Goal: Find specific page/section: Find specific page/section

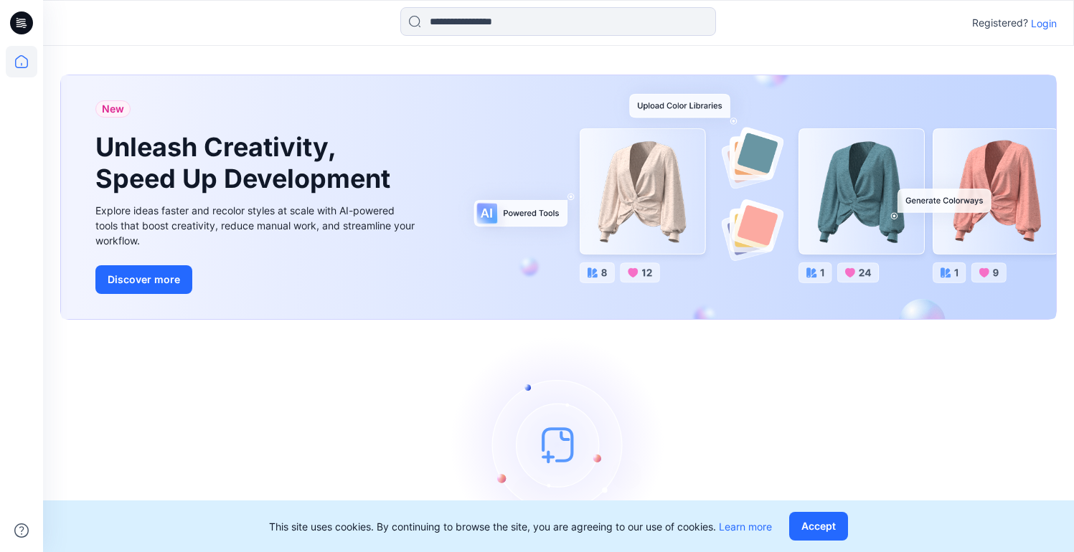
click at [1038, 21] on p "Login" at bounding box center [1044, 23] width 26 height 15
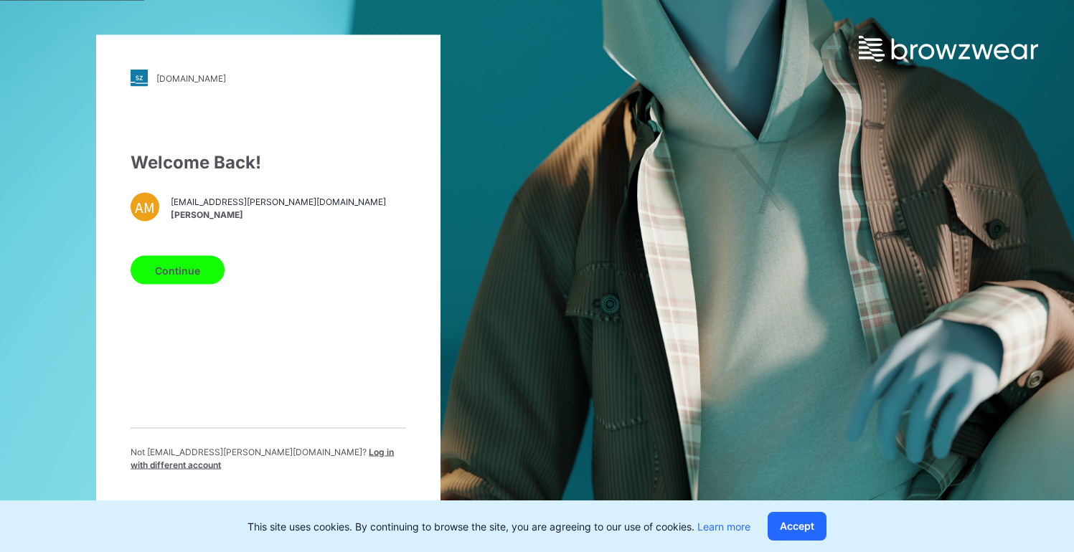
click at [190, 270] on button "Continue" at bounding box center [178, 270] width 94 height 29
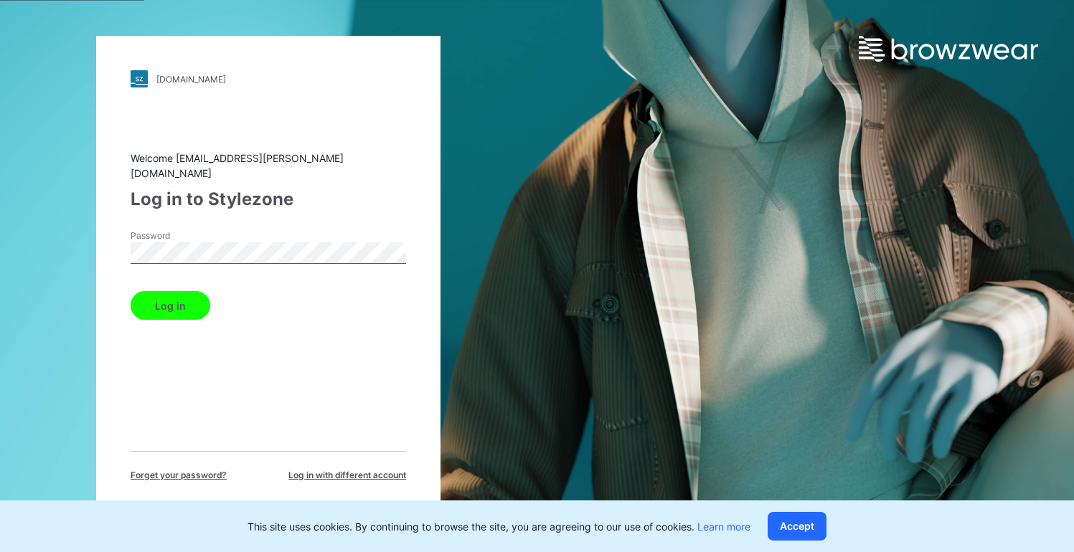
click at [187, 296] on button "Log in" at bounding box center [171, 305] width 80 height 29
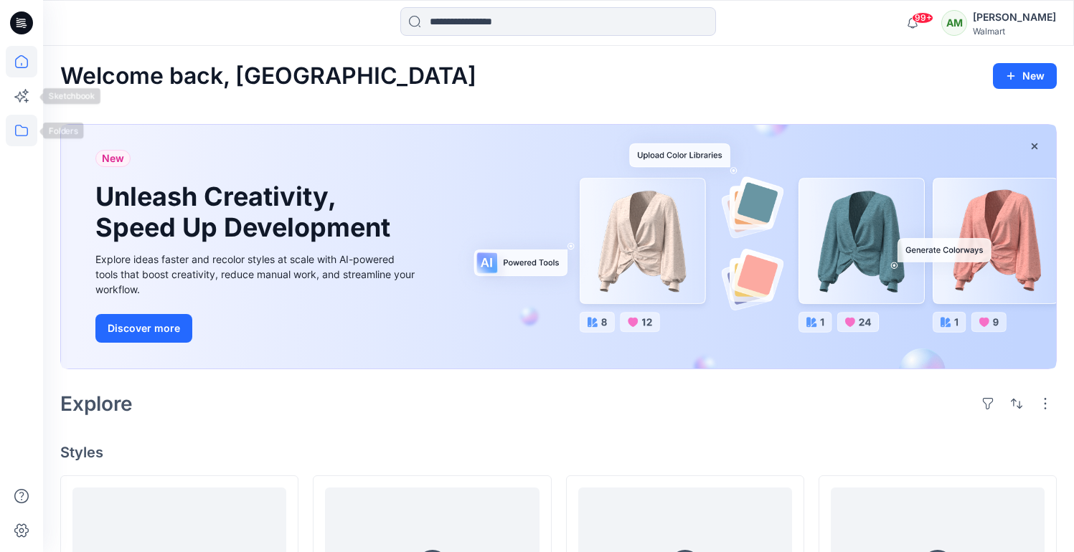
click at [19, 133] on icon at bounding box center [22, 131] width 32 height 32
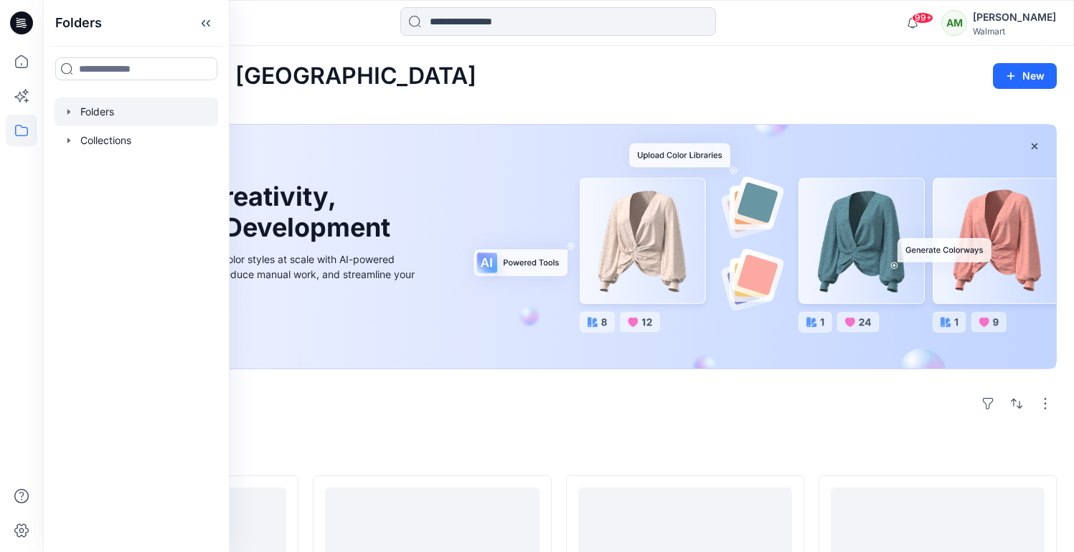
click at [84, 109] on div at bounding box center [137, 112] width 164 height 29
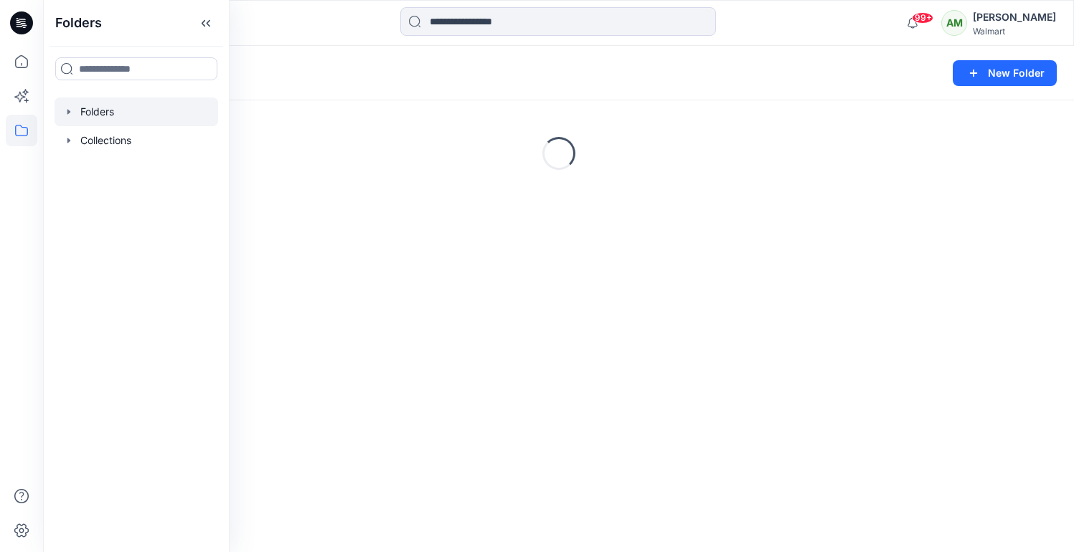
click at [68, 110] on icon "button" at bounding box center [68, 111] width 3 height 5
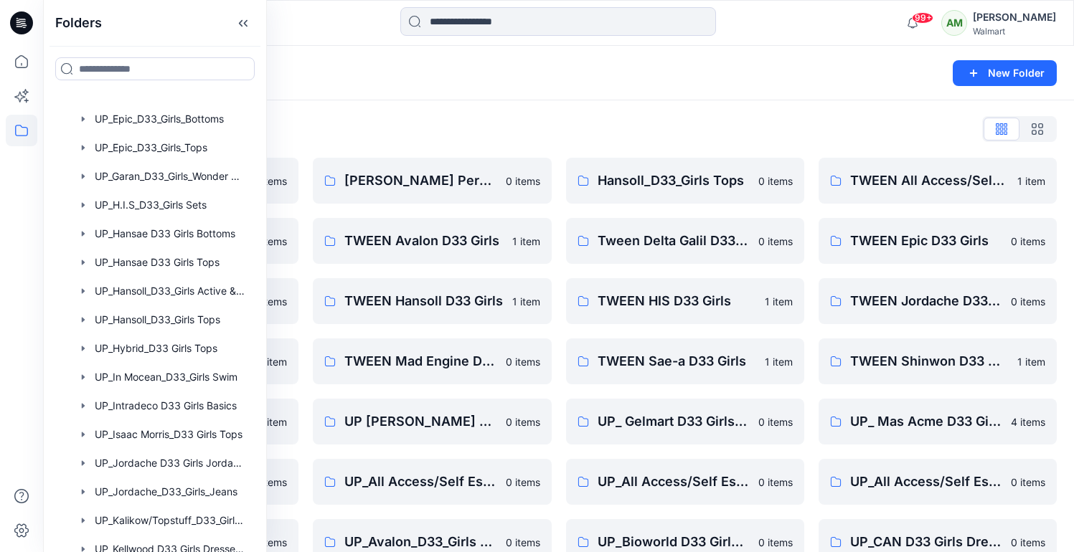
scroll to position [1072, 0]
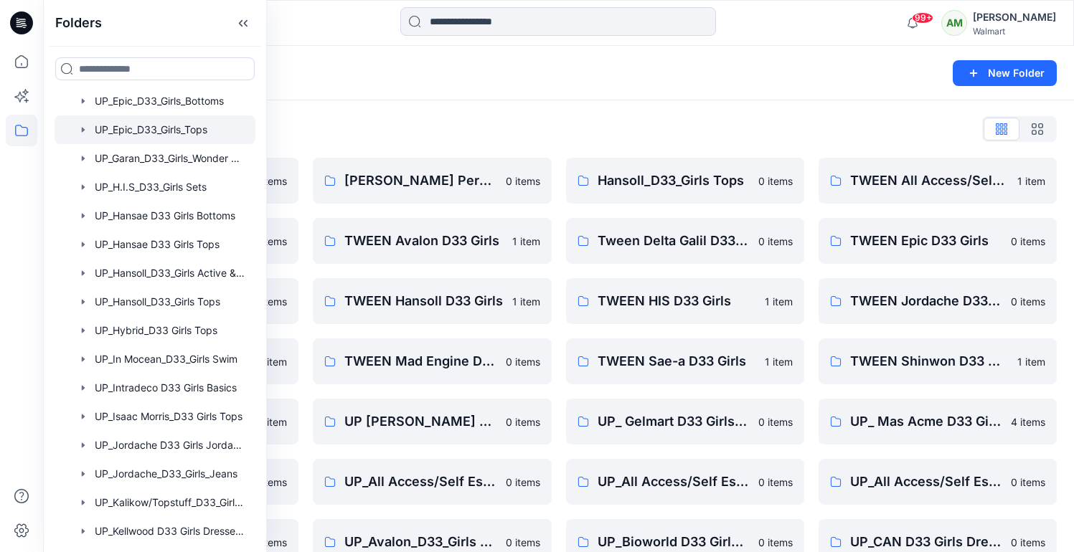
click at [156, 131] on div at bounding box center [155, 129] width 201 height 29
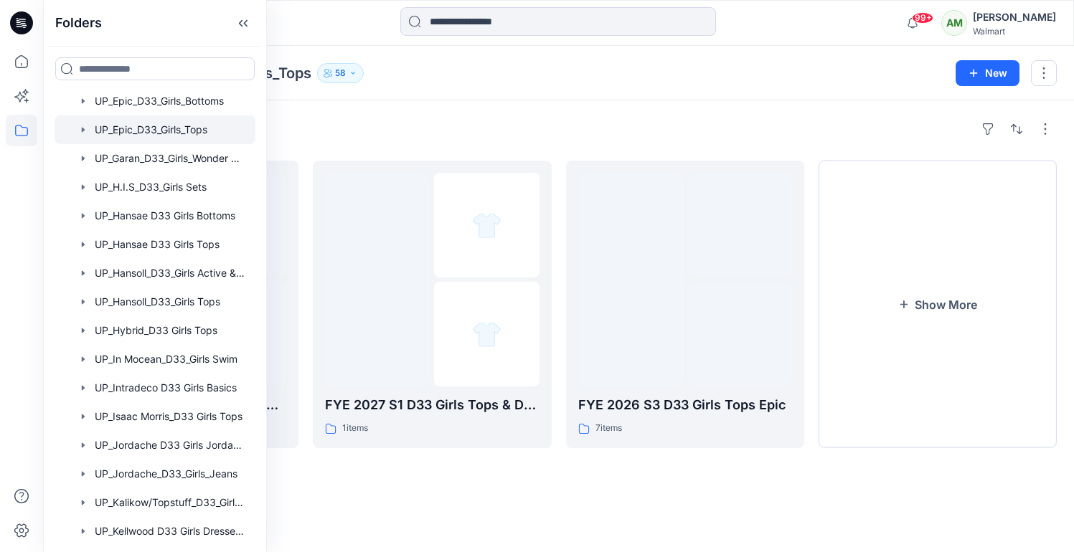
click at [421, 103] on div "Folders FYE 2026 S4 D33 Girls Tops & Dress Epic 3 items FYE 2027 S1 D33 Girls T…" at bounding box center [558, 326] width 1031 height 452
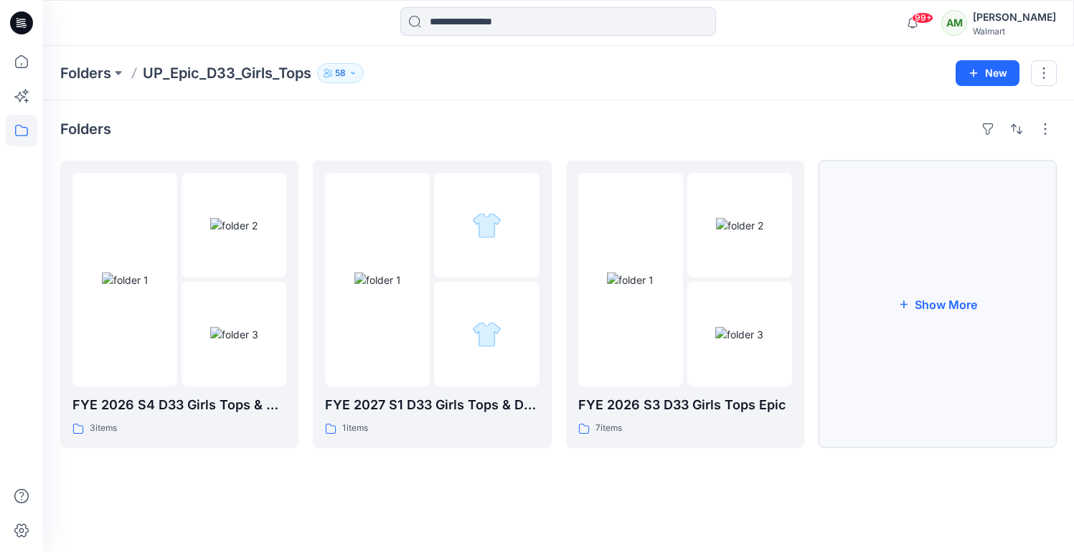
click at [906, 311] on button "Show More" at bounding box center [937, 305] width 238 height 288
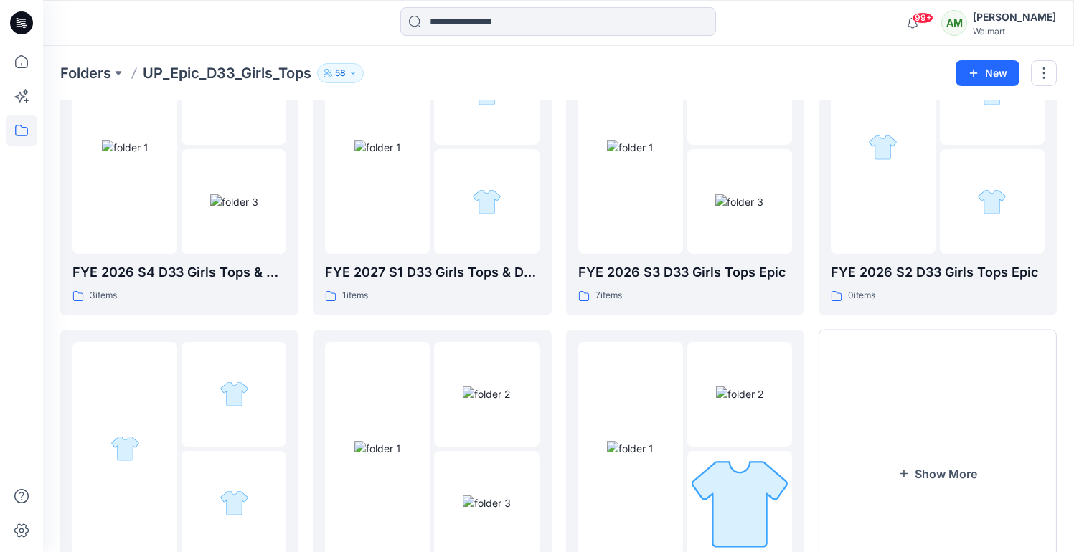
scroll to position [237, 0]
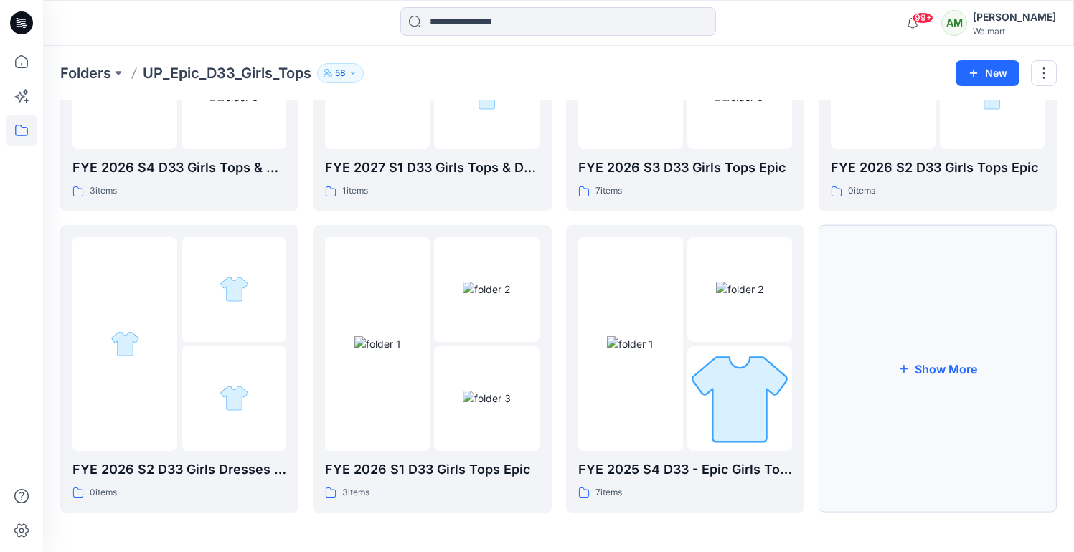
click at [935, 371] on button "Show More" at bounding box center [937, 369] width 238 height 288
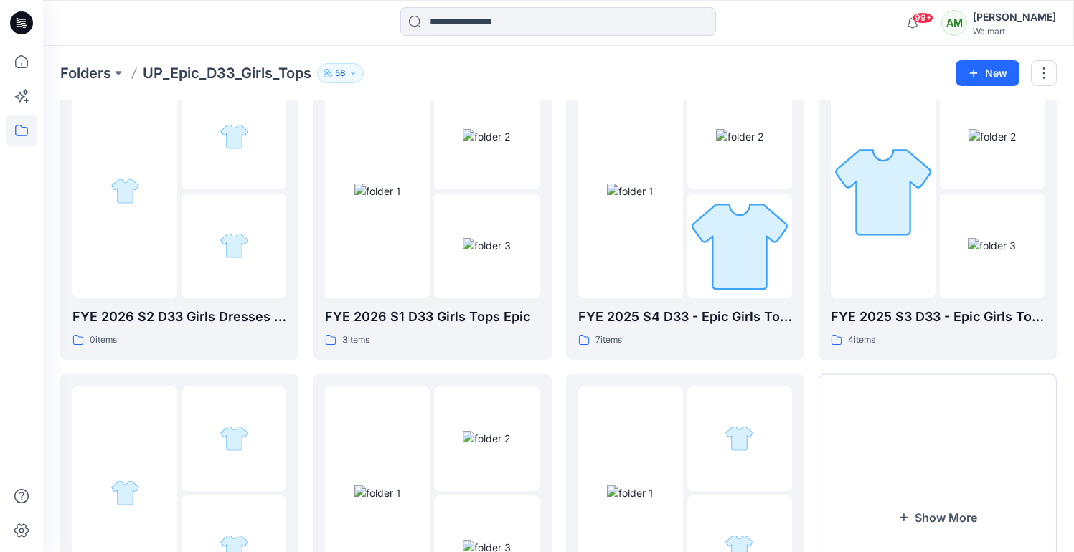
scroll to position [387, 0]
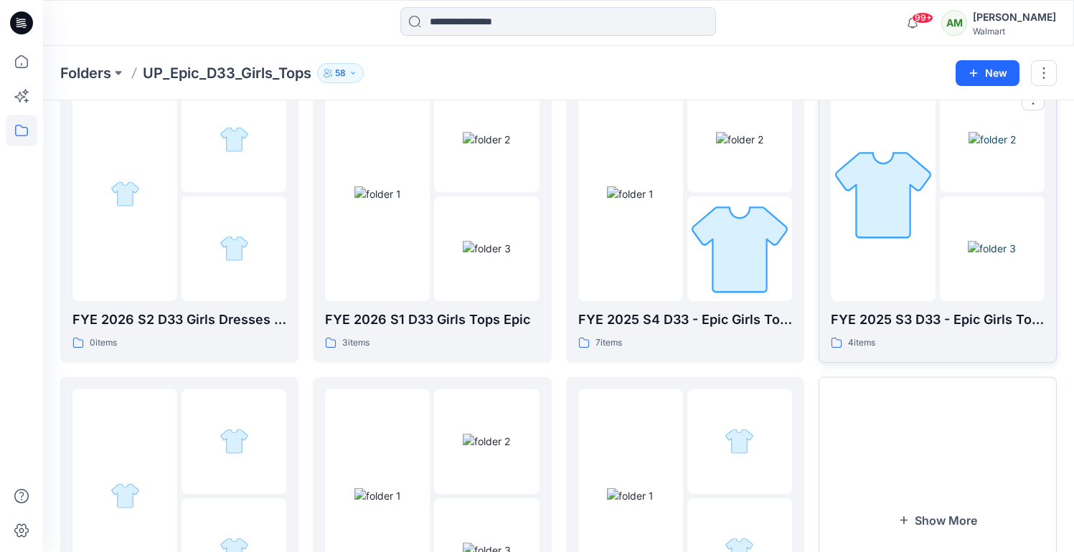
click at [968, 241] on img at bounding box center [992, 248] width 48 height 15
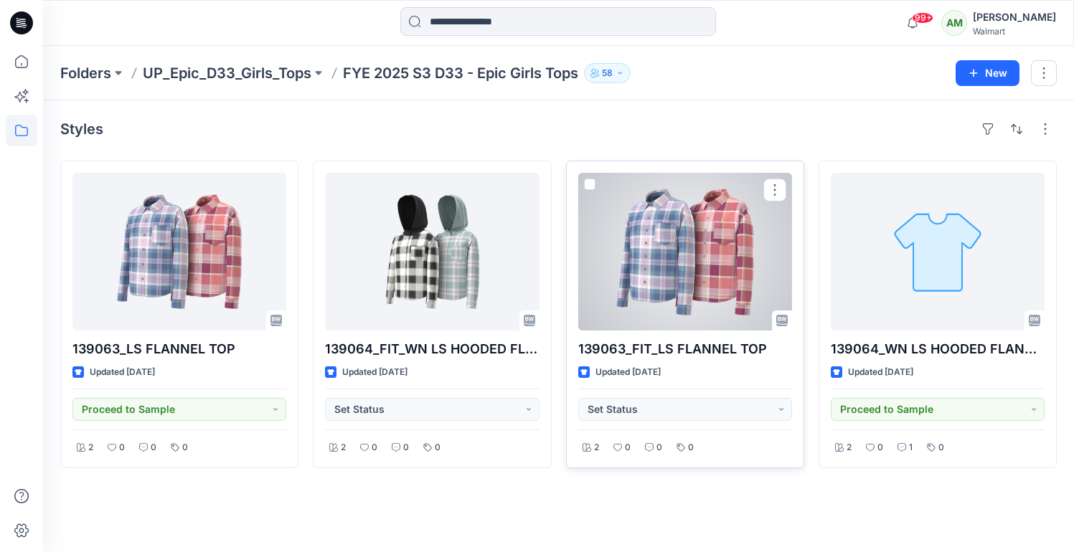
click at [731, 260] on div at bounding box center [685, 252] width 214 height 158
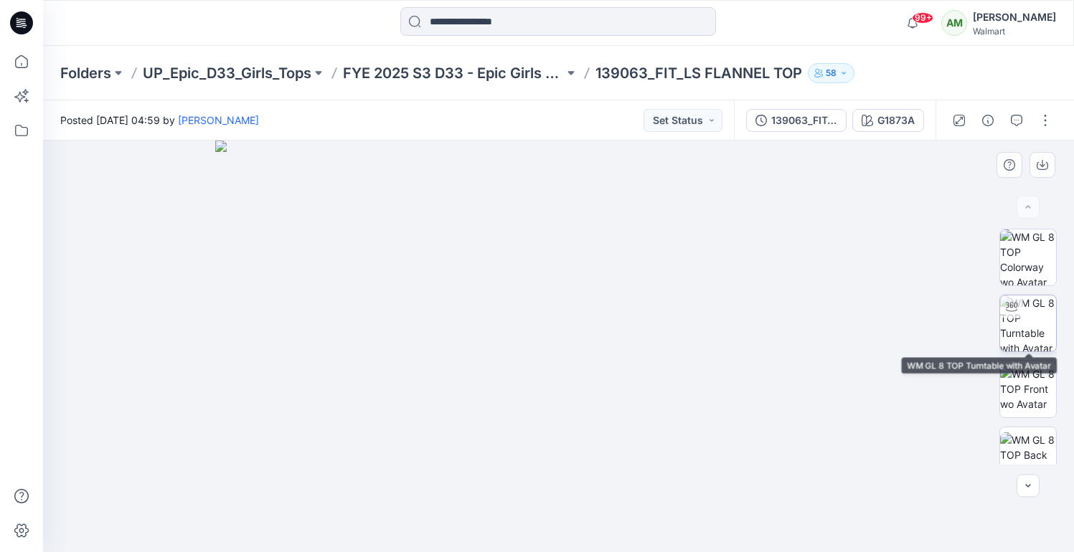
click at [1045, 336] on img at bounding box center [1028, 324] width 56 height 56
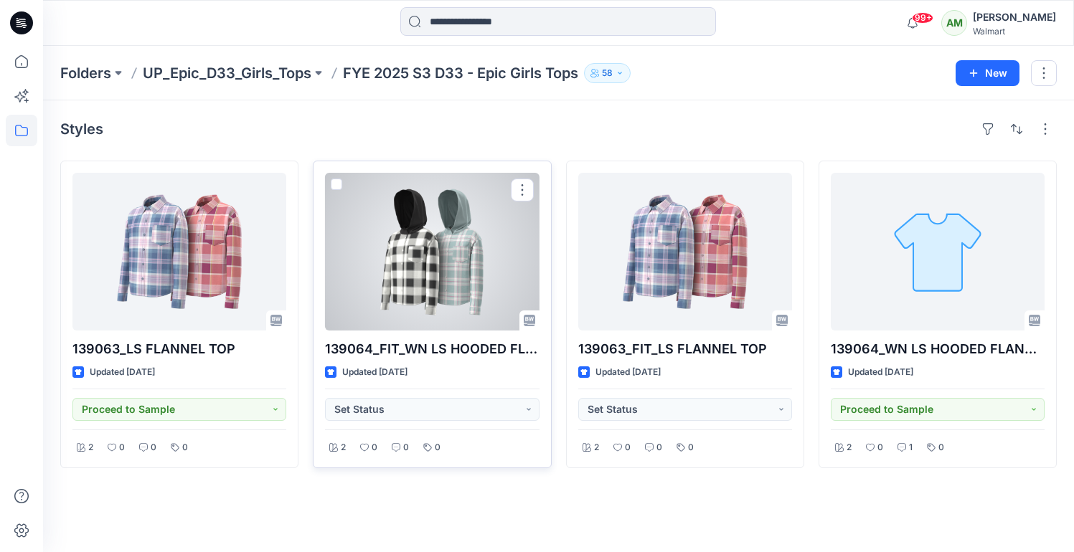
click at [463, 279] on div at bounding box center [432, 252] width 214 height 158
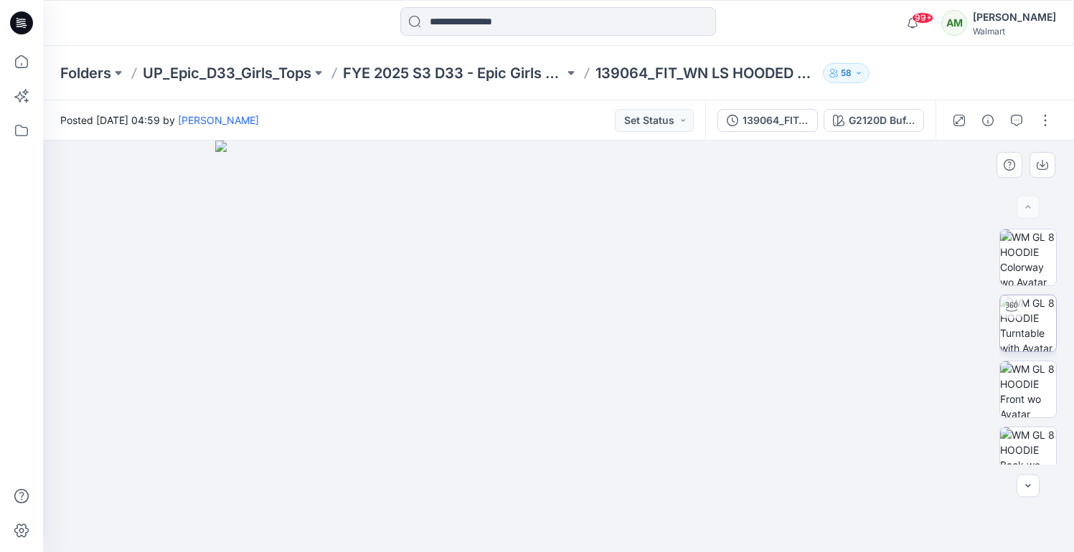
click at [1034, 339] on img at bounding box center [1028, 324] width 56 height 56
drag, startPoint x: 558, startPoint y: 530, endPoint x: 747, endPoint y: 503, distance: 190.6
click at [747, 503] on icon at bounding box center [561, 510] width 434 height 54
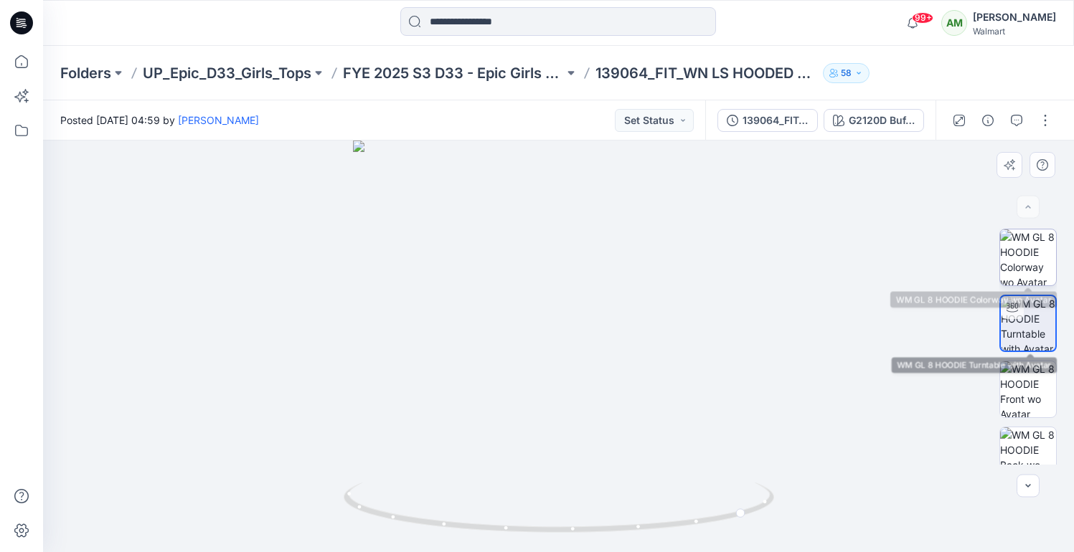
click at [1039, 254] on img at bounding box center [1028, 258] width 56 height 56
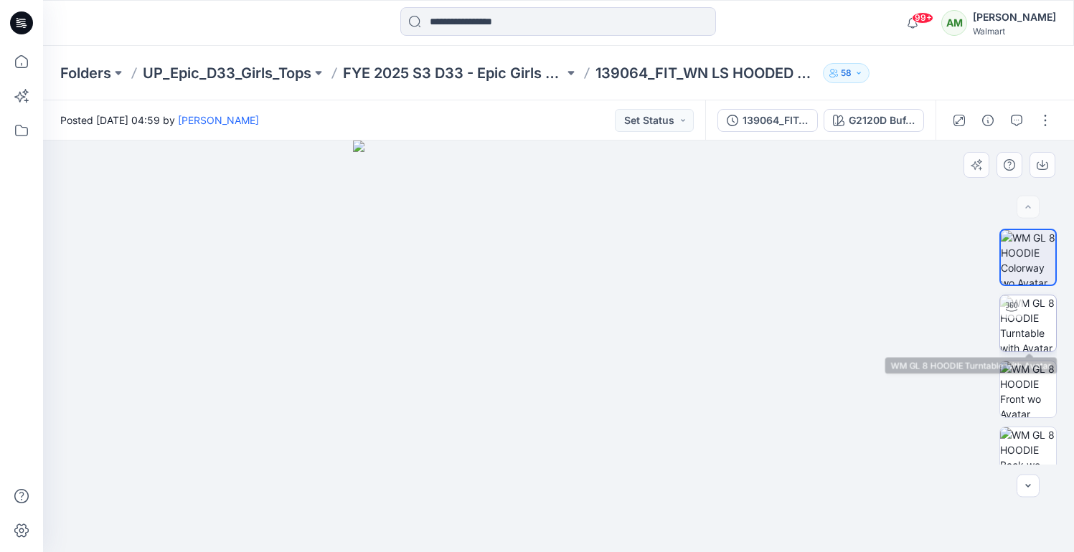
click at [1033, 318] on img at bounding box center [1028, 324] width 56 height 56
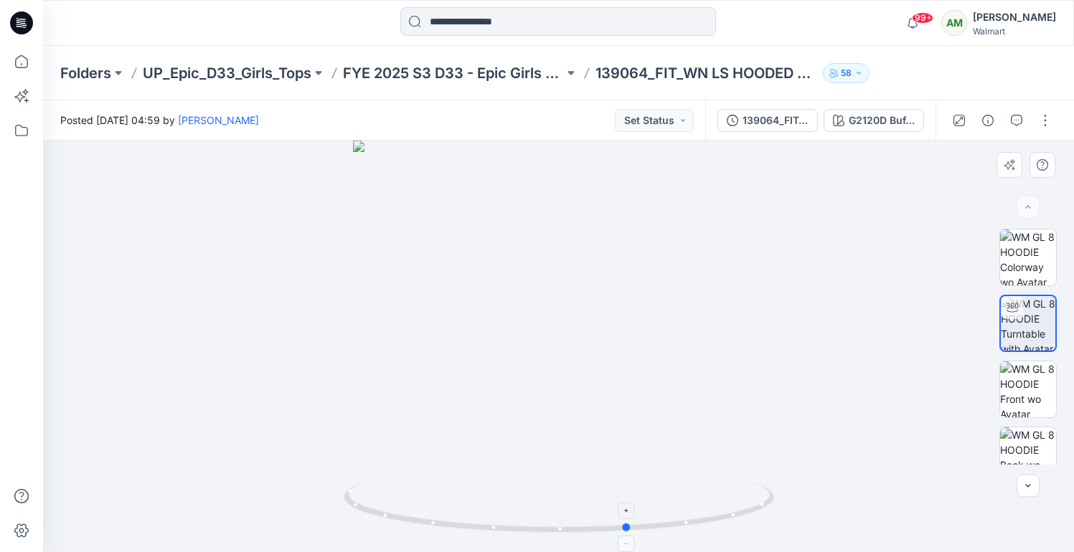
drag, startPoint x: 559, startPoint y: 527, endPoint x: 626, endPoint y: 544, distance: 69.6
click at [626, 536] on icon at bounding box center [561, 510] width 434 height 54
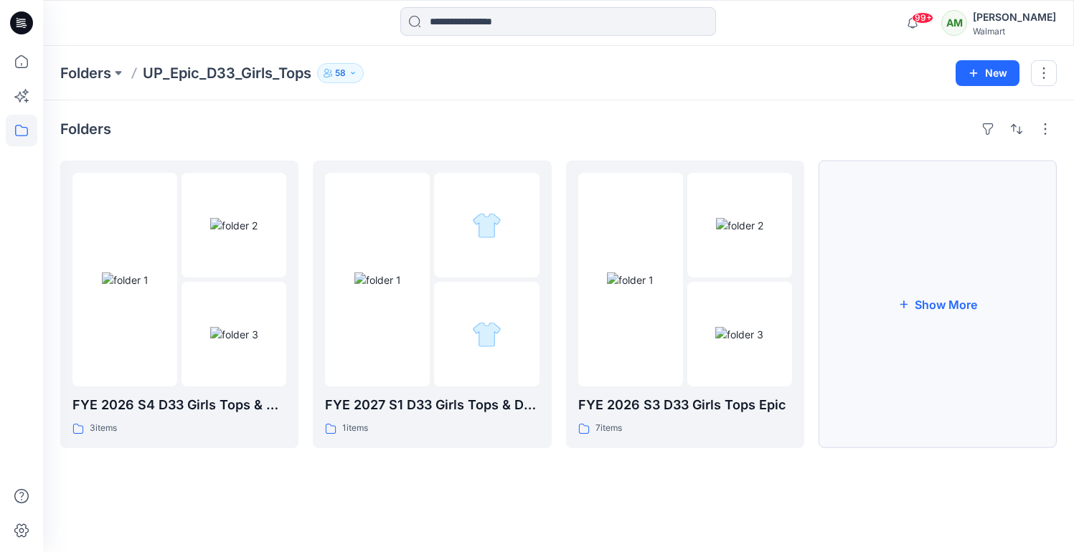
click at [955, 271] on button "Show More" at bounding box center [937, 305] width 238 height 288
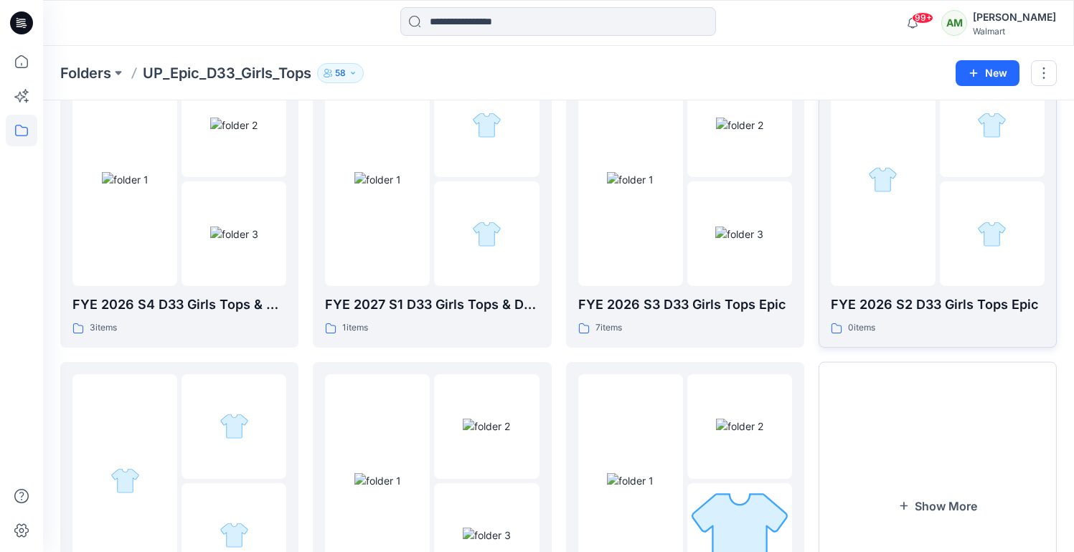
scroll to position [94, 0]
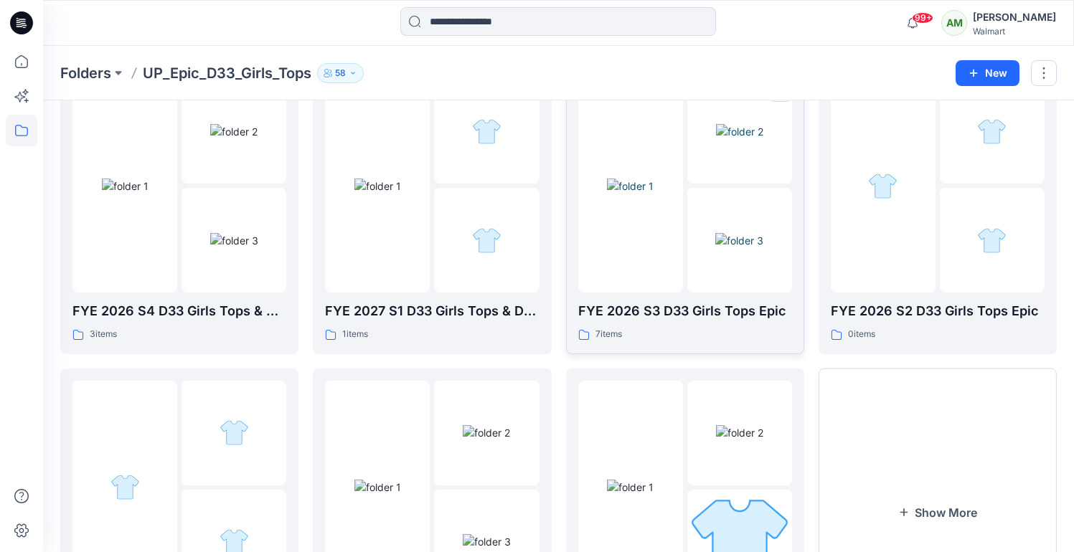
click at [739, 233] on img at bounding box center [739, 240] width 48 height 15
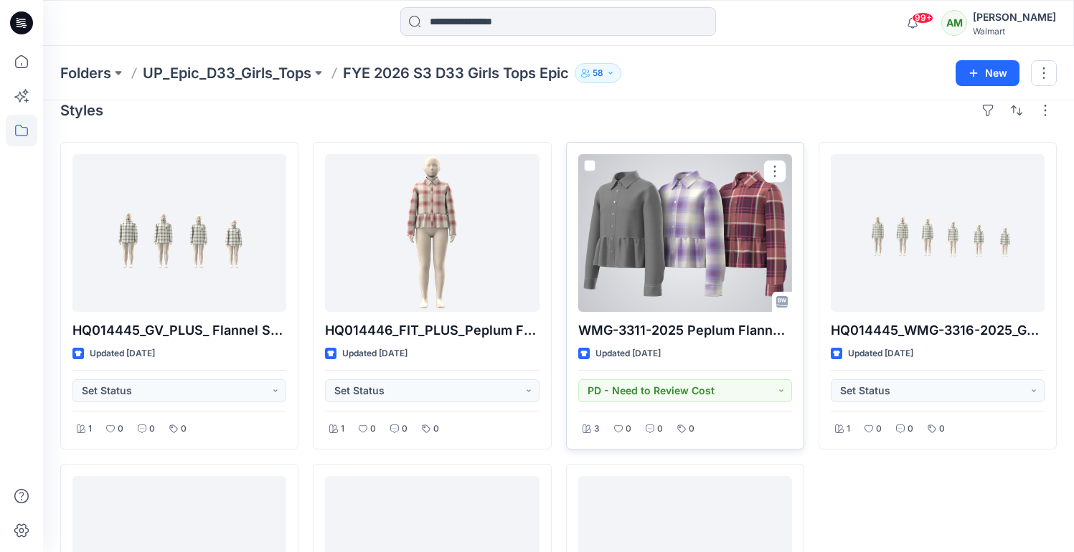
scroll to position [19, 0]
click at [703, 232] on div at bounding box center [685, 232] width 214 height 158
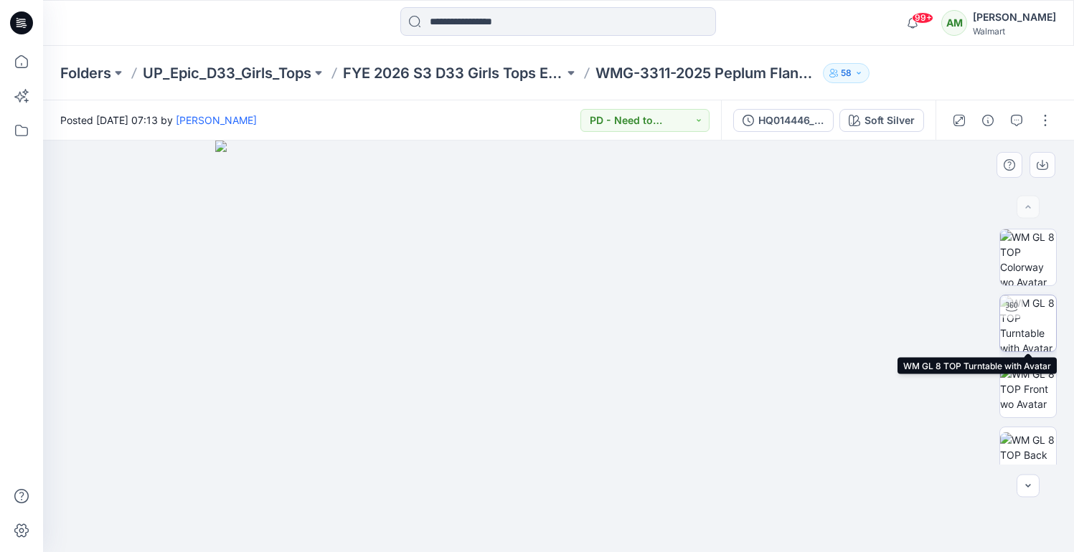
click at [1025, 319] on img at bounding box center [1028, 324] width 56 height 56
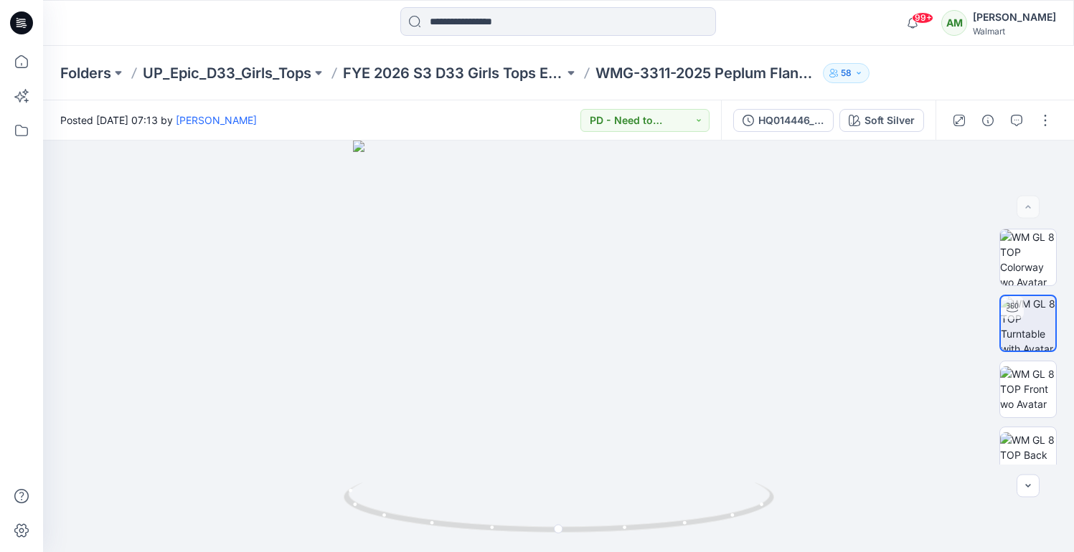
scroll to position [19, 0]
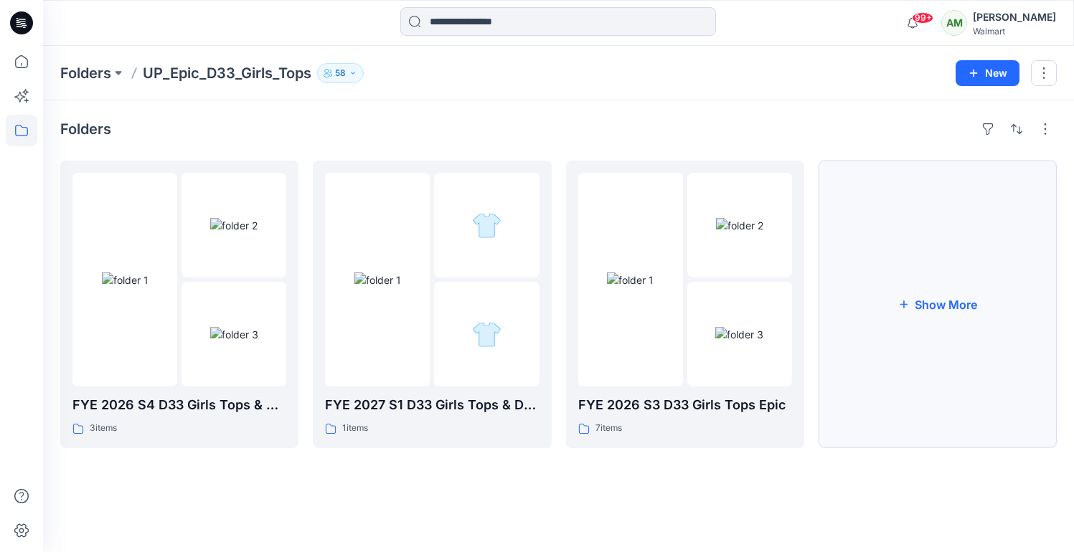
click at [934, 288] on button "Show More" at bounding box center [937, 305] width 238 height 288
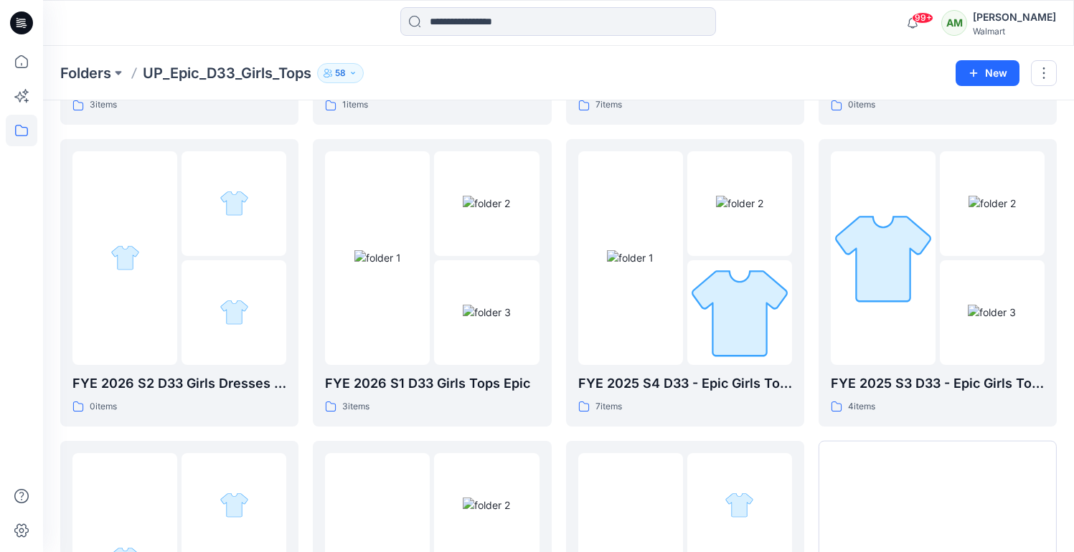
scroll to position [539, 0]
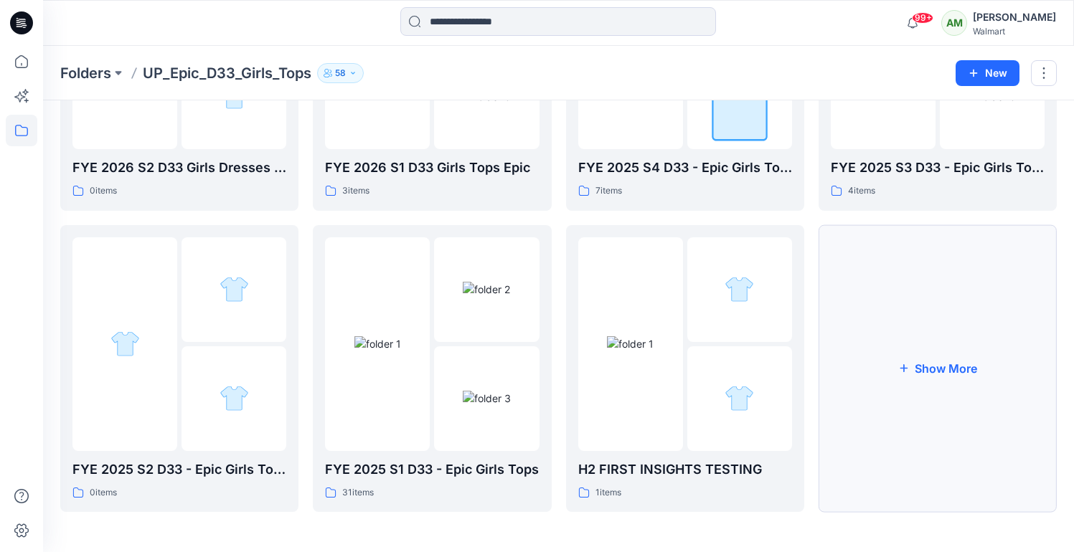
click at [940, 411] on button "Show More" at bounding box center [937, 369] width 238 height 288
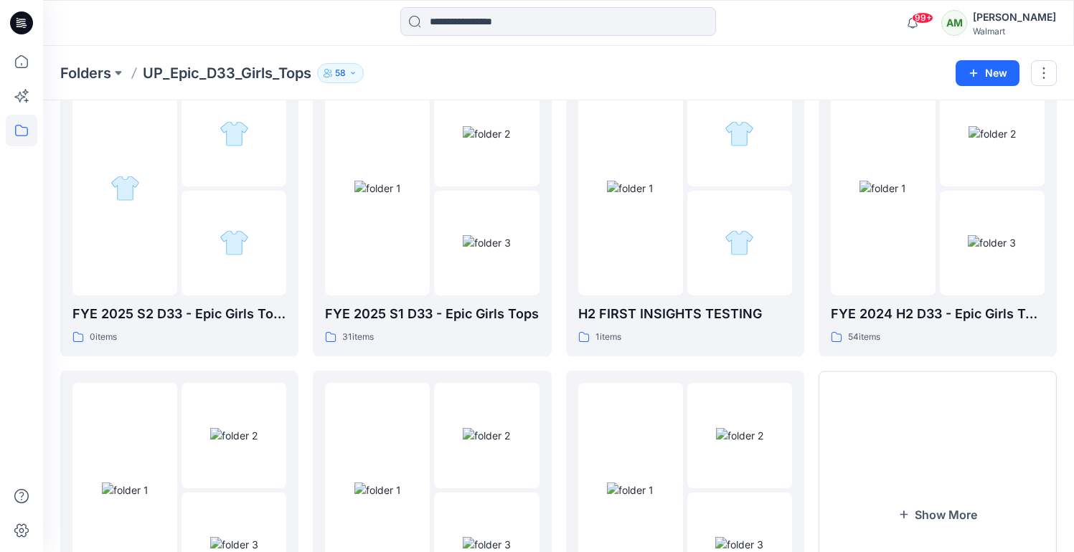
scroll to position [693, 0]
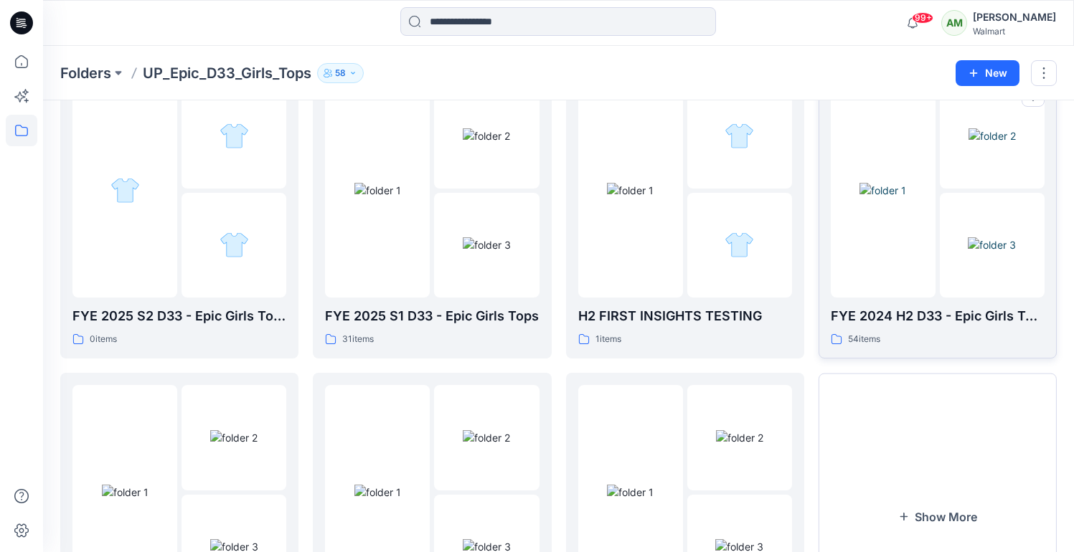
click at [968, 237] on img at bounding box center [992, 244] width 48 height 15
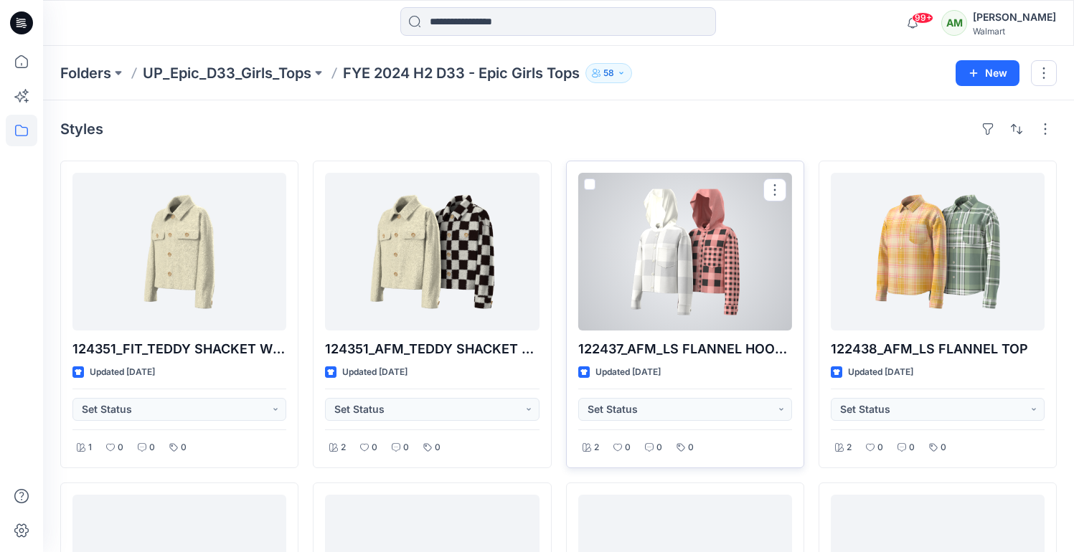
click at [686, 232] on div at bounding box center [685, 252] width 214 height 158
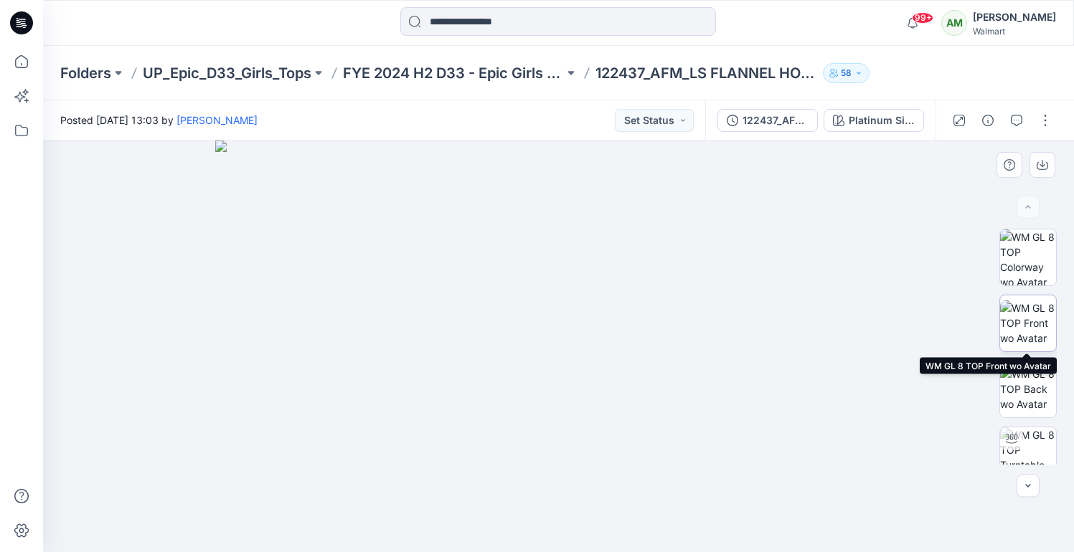
click at [1031, 328] on img at bounding box center [1028, 323] width 56 height 45
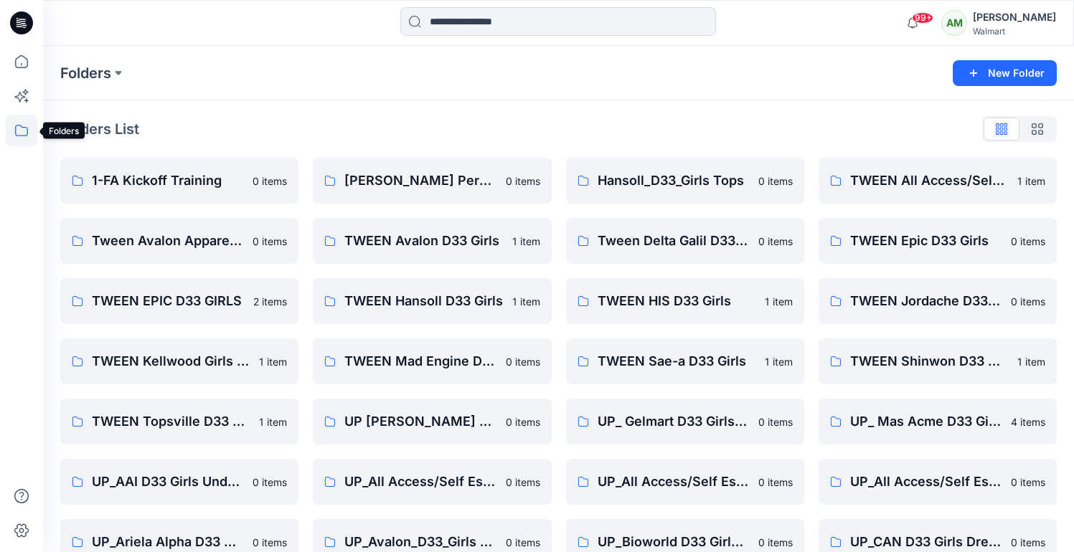
click at [15, 138] on icon at bounding box center [22, 131] width 32 height 32
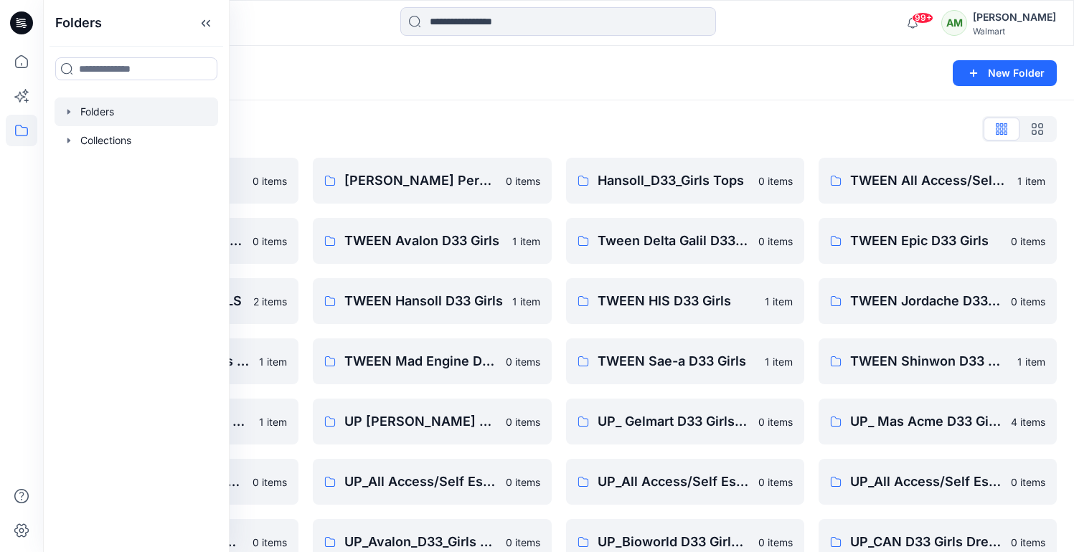
click at [65, 113] on icon "button" at bounding box center [68, 111] width 11 height 11
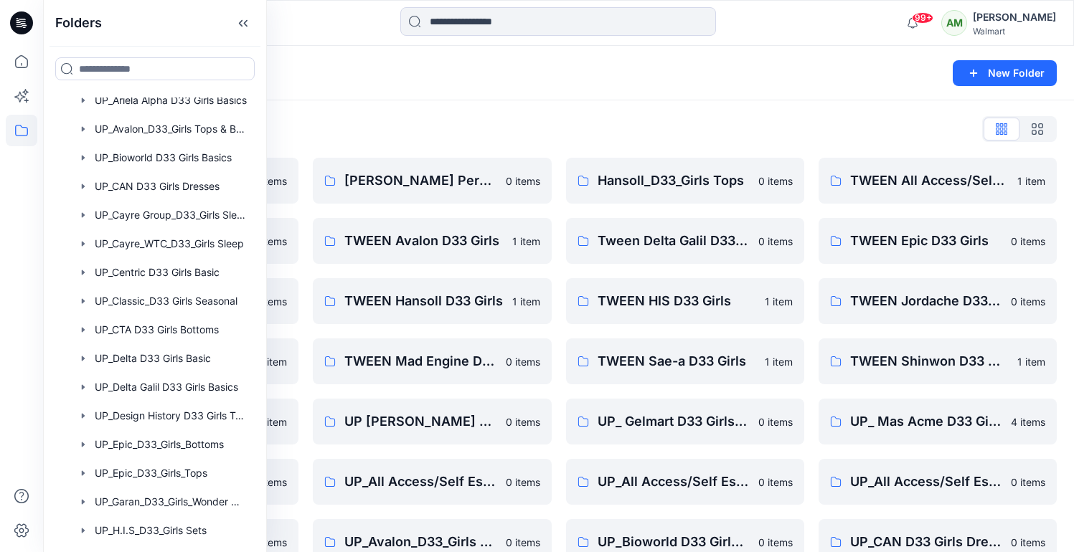
scroll to position [729, 0]
click at [147, 471] on div at bounding box center [155, 472] width 201 height 29
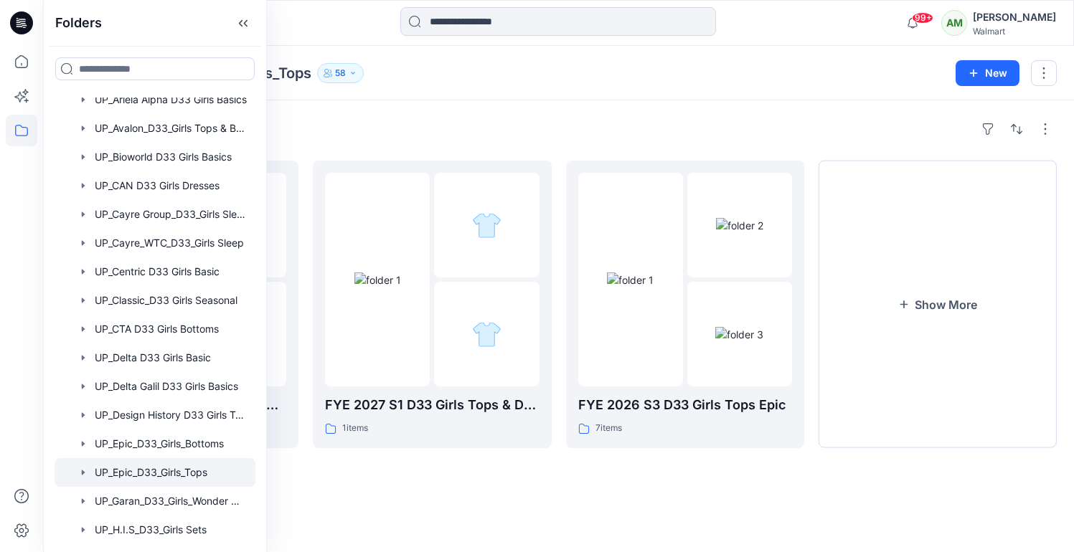
click at [638, 121] on div "Folders" at bounding box center [558, 129] width 996 height 23
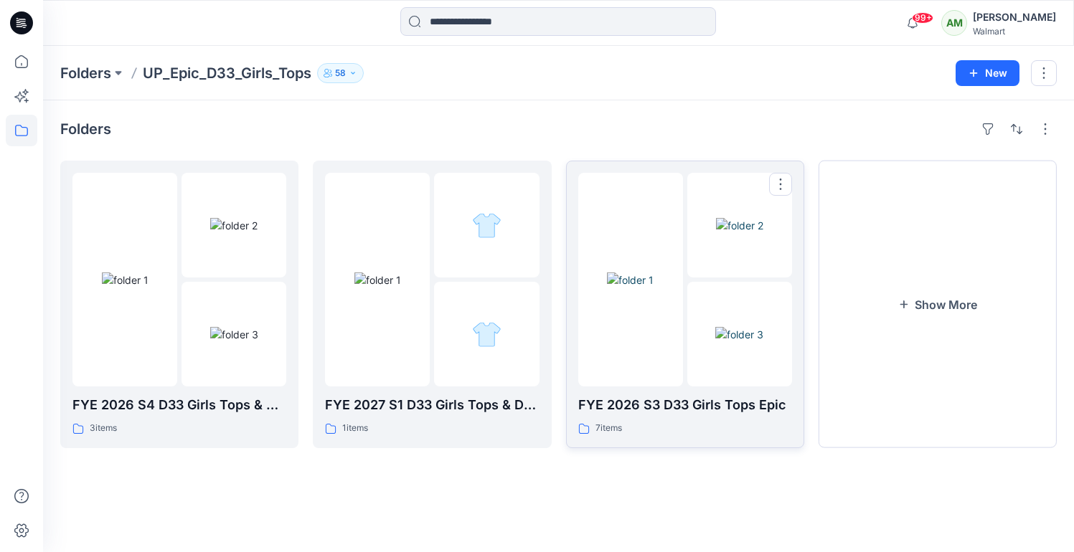
click at [744, 327] on img at bounding box center [739, 334] width 48 height 15
click at [952, 291] on button "Show More" at bounding box center [937, 305] width 238 height 288
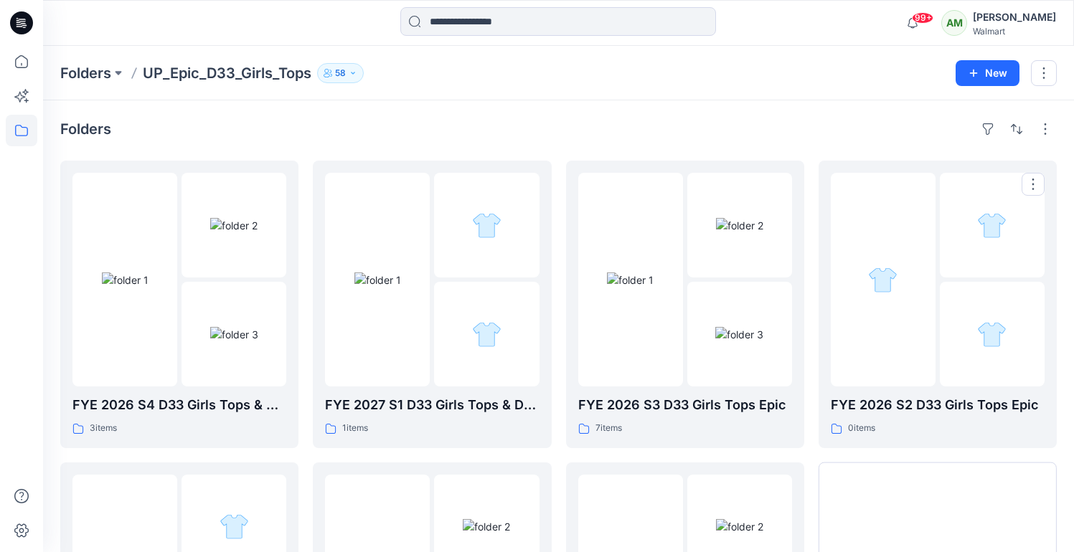
click at [952, 291] on div at bounding box center [992, 334] width 105 height 105
click at [92, 123] on h4 "Folders" at bounding box center [85, 128] width 51 height 17
click at [194, 77] on p "UP_Epic_D33_Girls_Tops" at bounding box center [227, 73] width 169 height 20
